Goal: Information Seeking & Learning: Learn about a topic

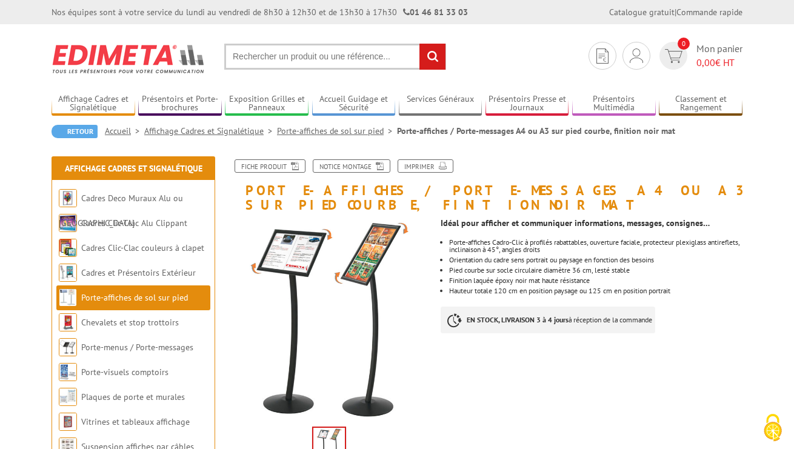
click at [343, 130] on link "Porte-affiches de sol sur pied" at bounding box center [337, 131] width 120 height 11
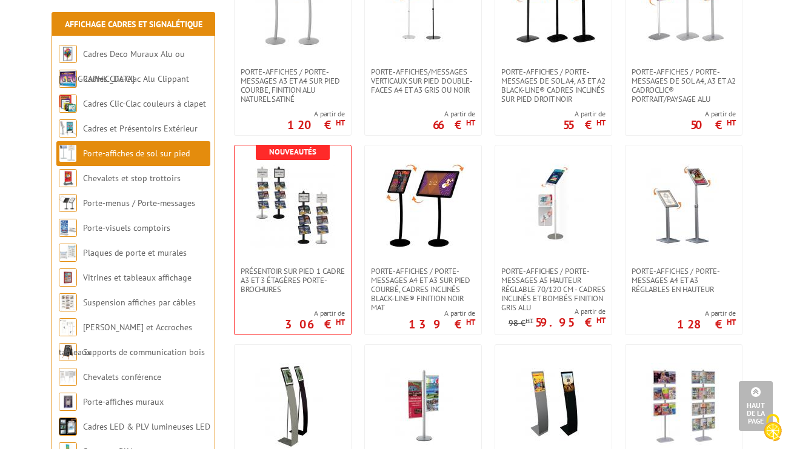
scroll to position [1347, 0]
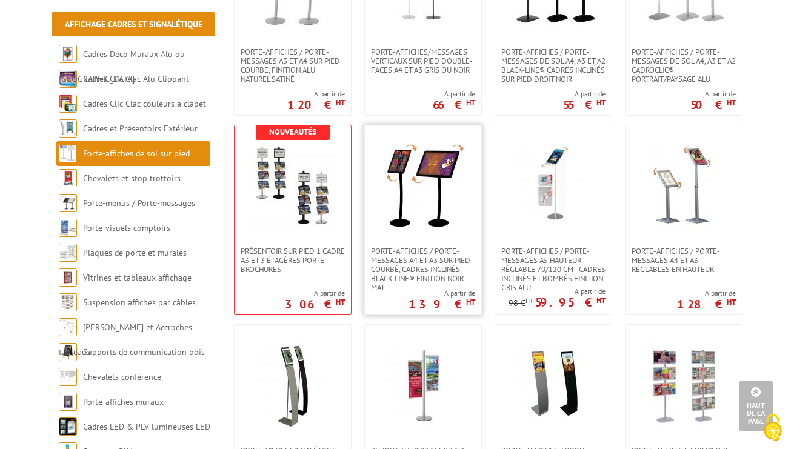
click at [427, 220] on img at bounding box center [423, 186] width 85 height 85
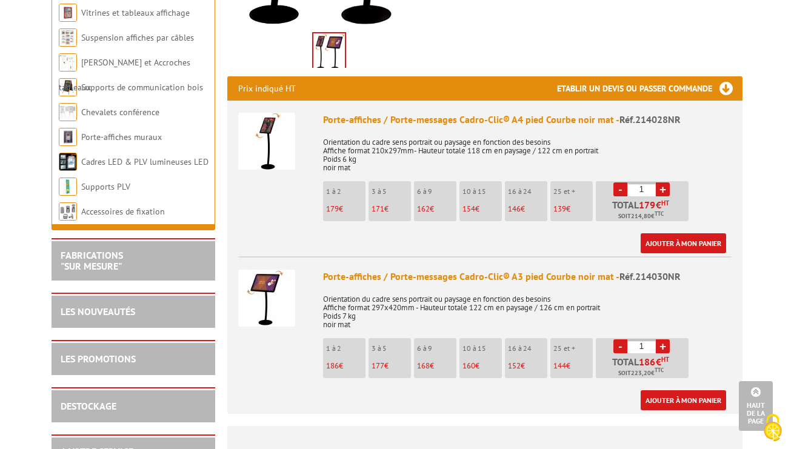
scroll to position [406, 0]
